Goal: Task Accomplishment & Management: Use online tool/utility

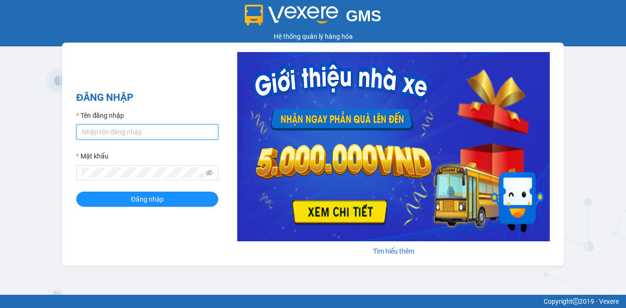
type input "khuatnhung.namcuonglimo"
click at [171, 135] on input "khuatnhung.namcuonglimo" at bounding box center [147, 132] width 142 height 15
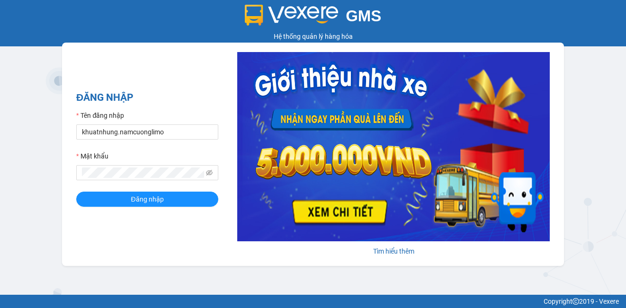
click at [176, 90] on h2 "ĐĂNG NHẬP" at bounding box center [147, 98] width 142 height 16
click at [167, 197] on button "Đăng nhập" at bounding box center [147, 199] width 142 height 15
